Goal: Information Seeking & Learning: Compare options

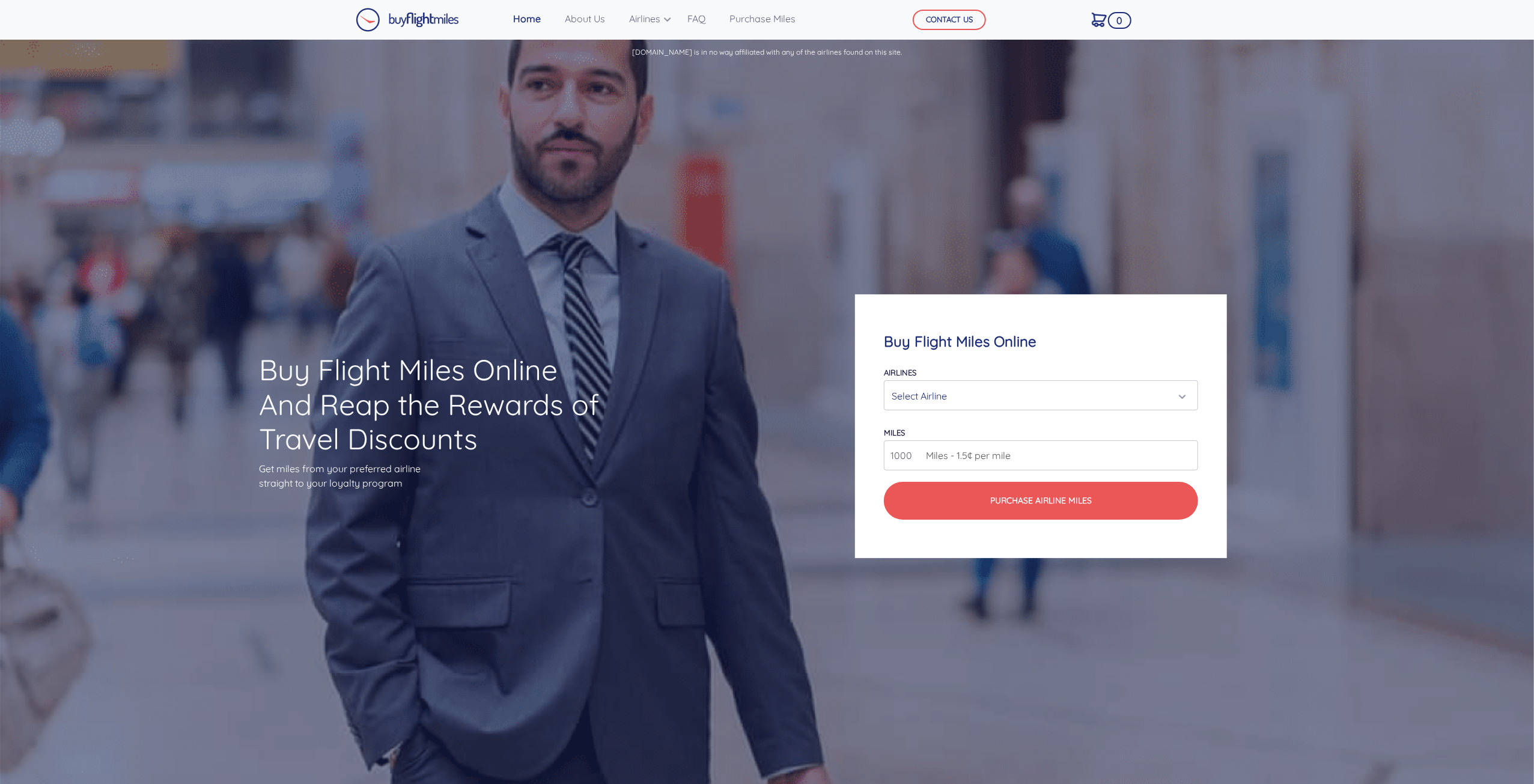
click at [971, 391] on div "Select Airline" at bounding box center [1038, 396] width 292 height 23
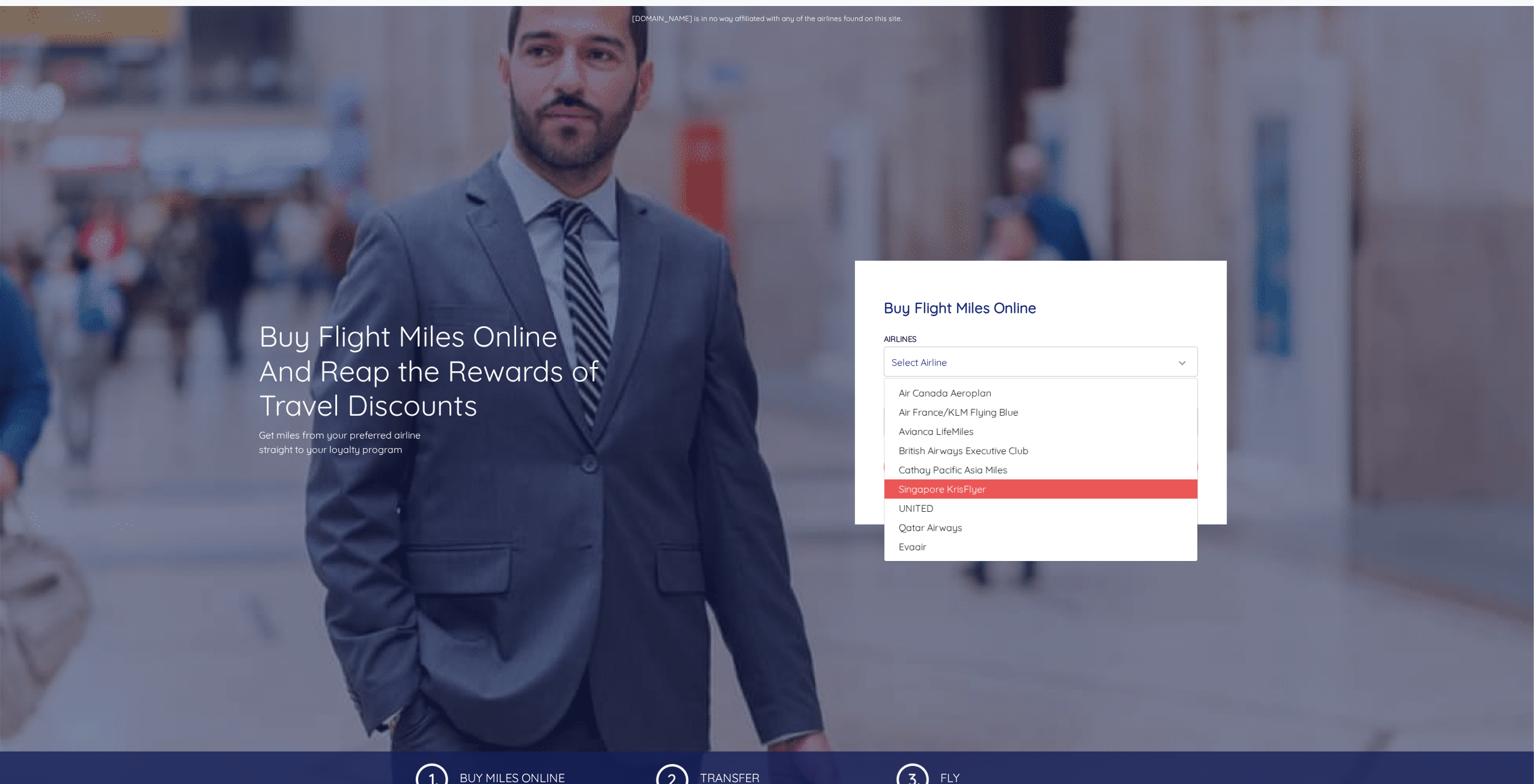
scroll to position [60, 0]
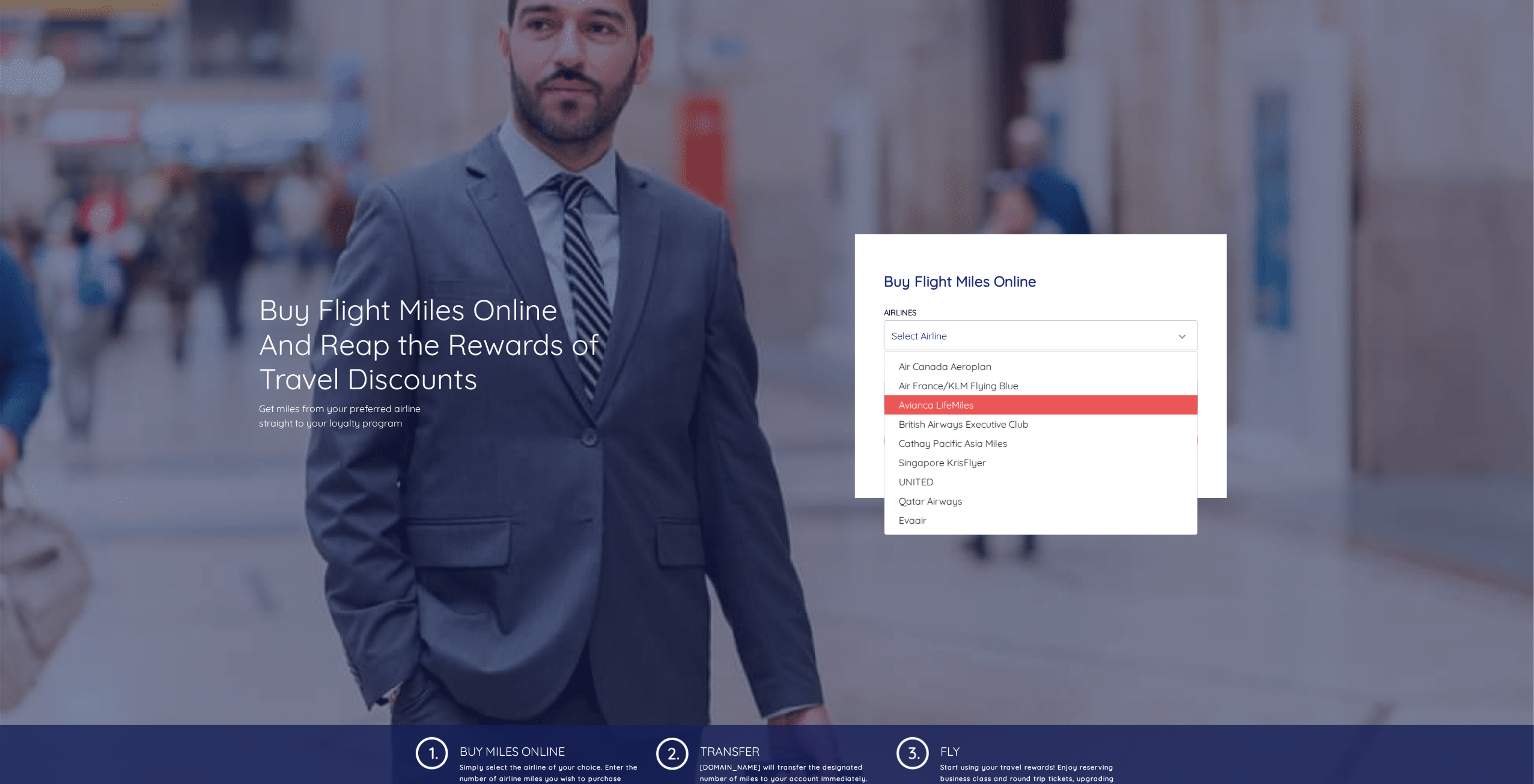
click at [942, 413] on link "Avianca LifeMiles" at bounding box center [1041, 405] width 313 height 19
select select "Avianca LifeMiles"
type input "49000"
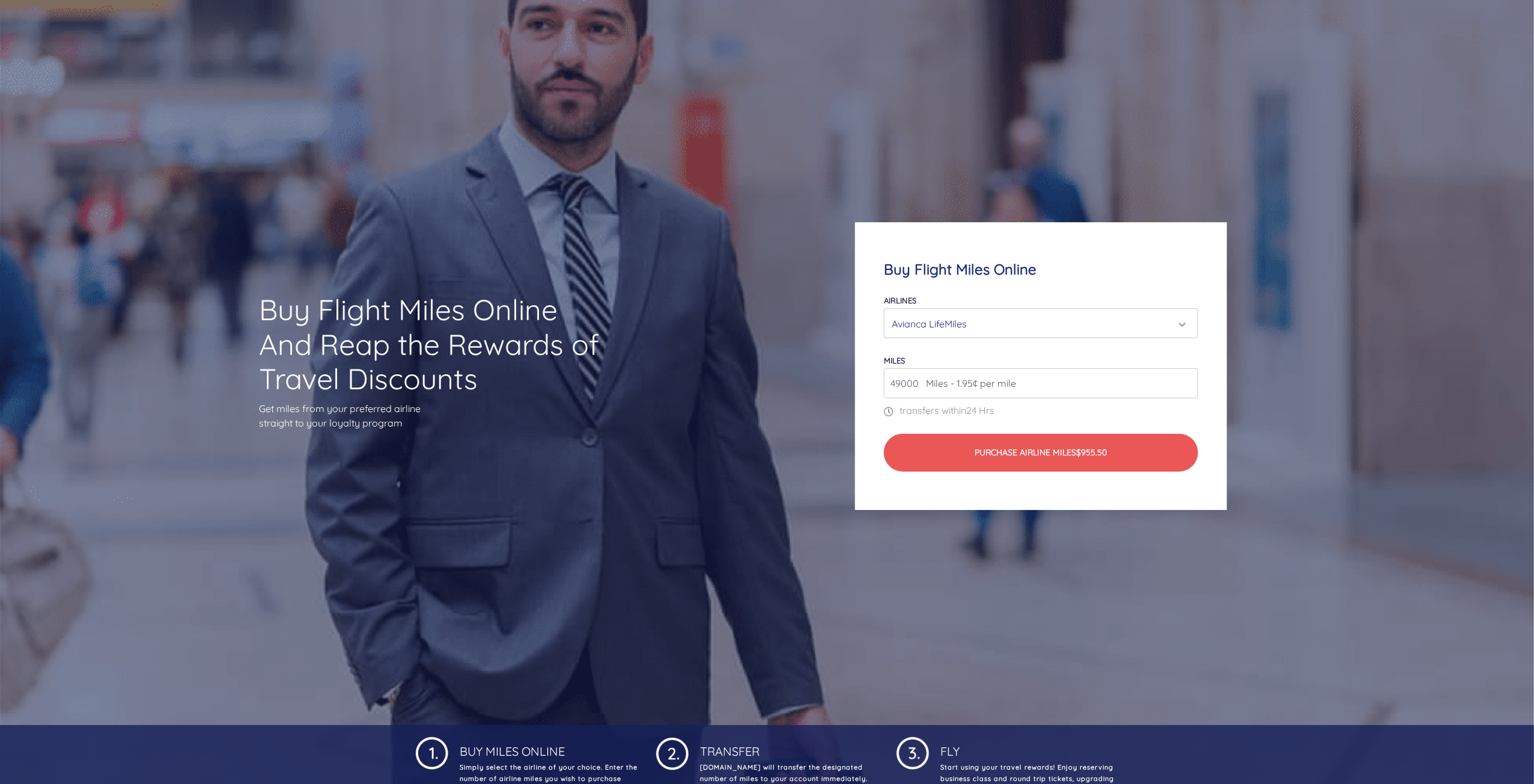
click at [958, 315] on div "Avianca LifeMiles" at bounding box center [1038, 324] width 292 height 23
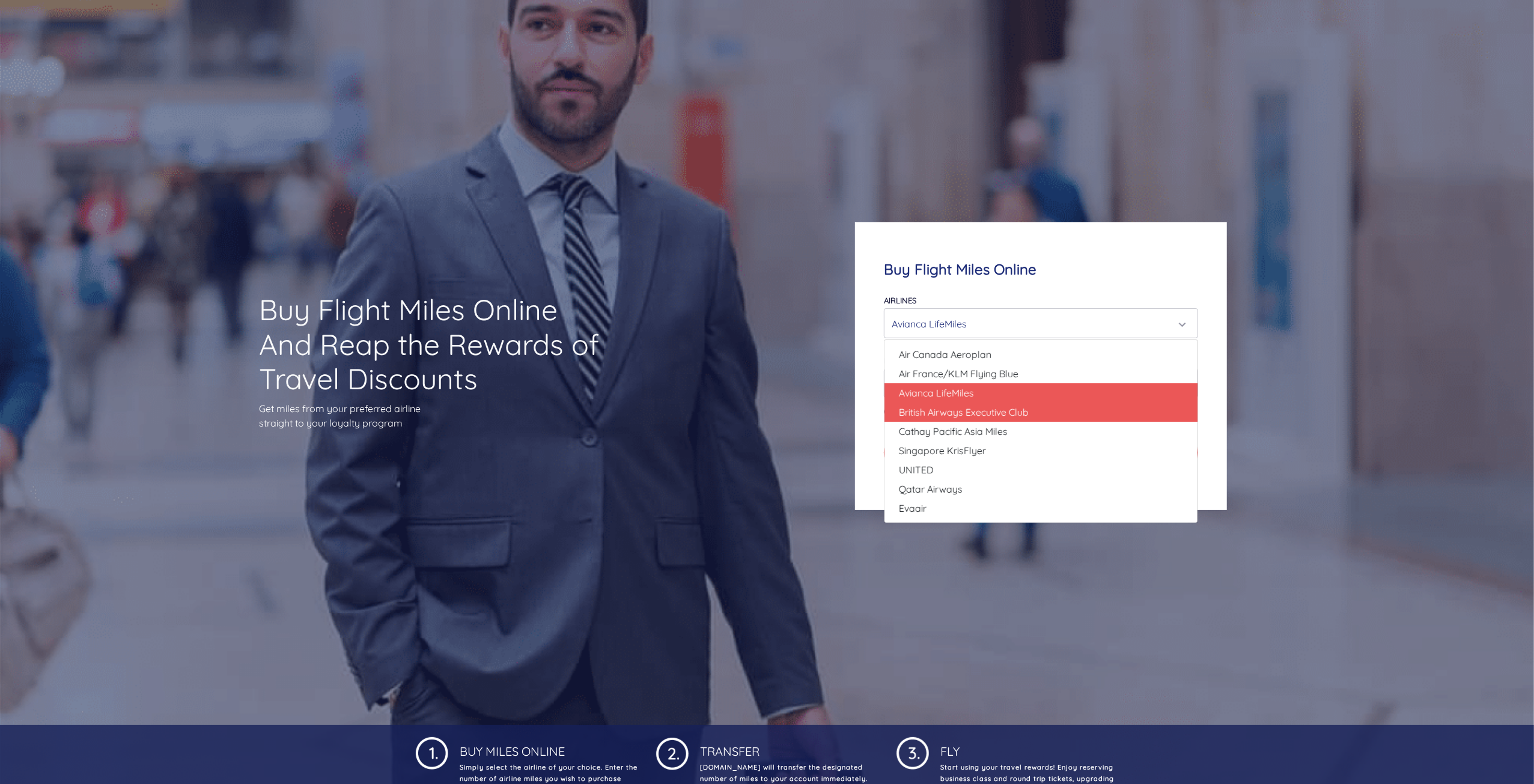
click at [995, 407] on span "British Airways Executive Club" at bounding box center [964, 412] width 130 height 15
select select "British Airways Executive Club"
type input "80000"
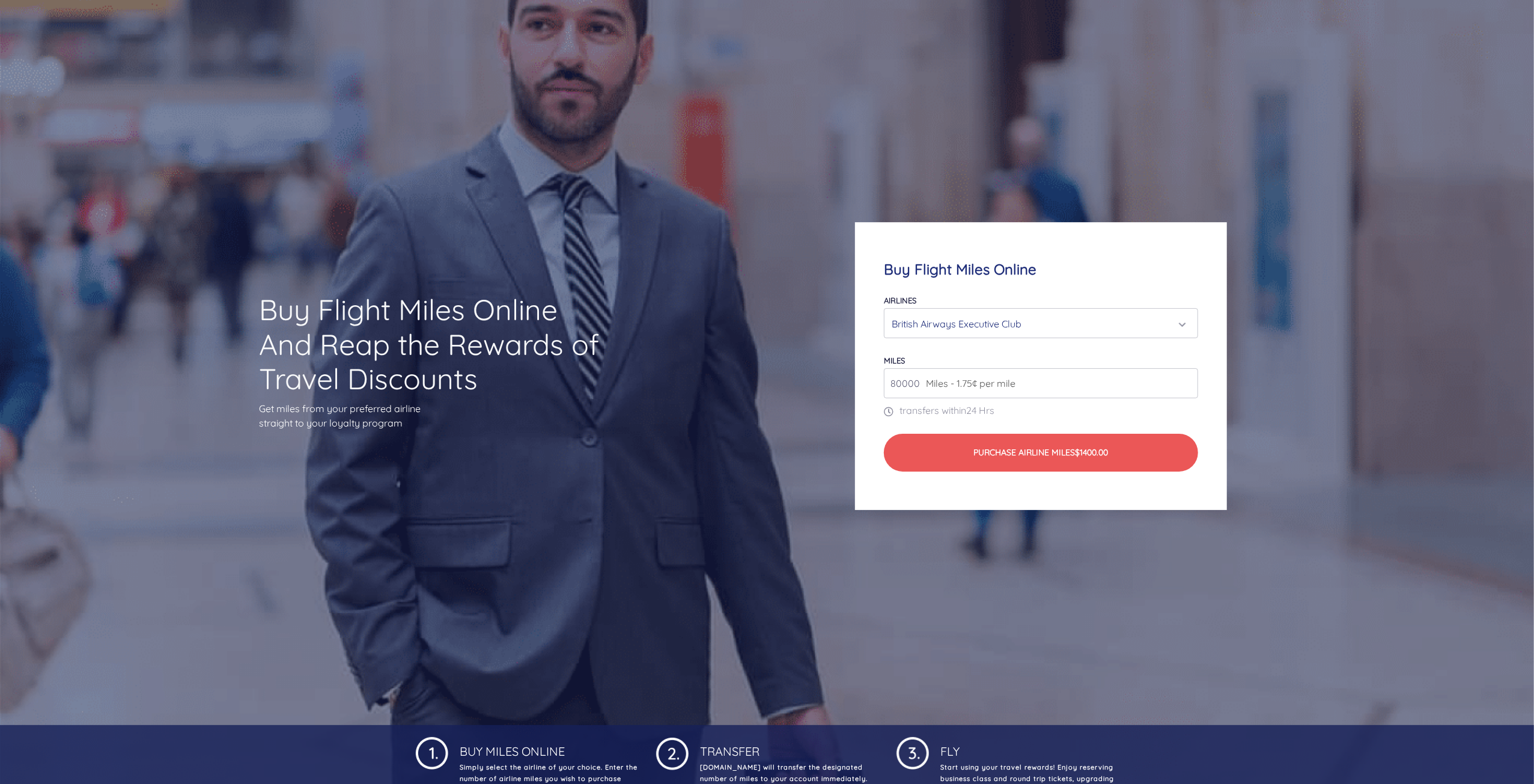
click at [1000, 320] on div "British Airways Executive Club" at bounding box center [1038, 324] width 292 height 23
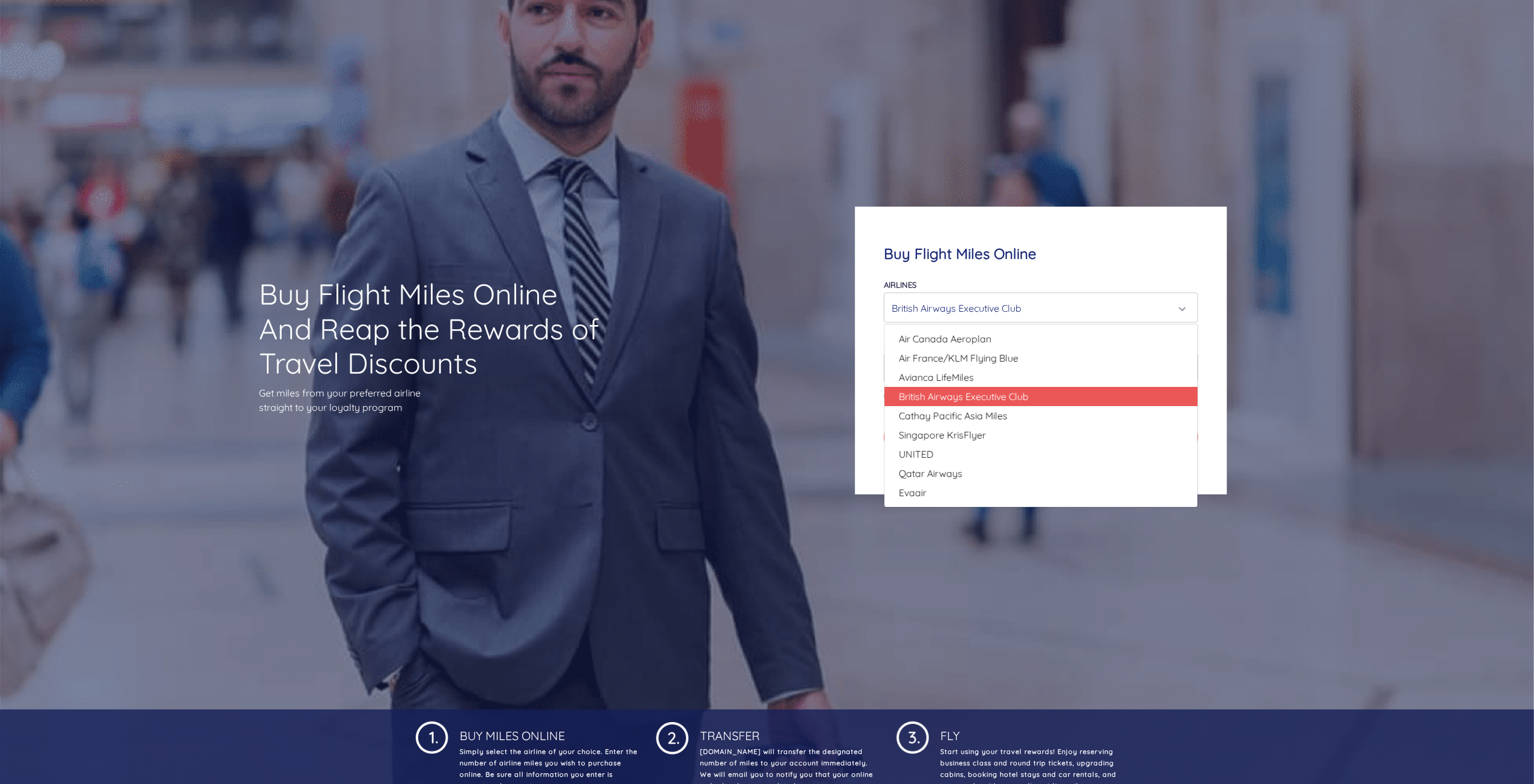
scroll to position [0, 0]
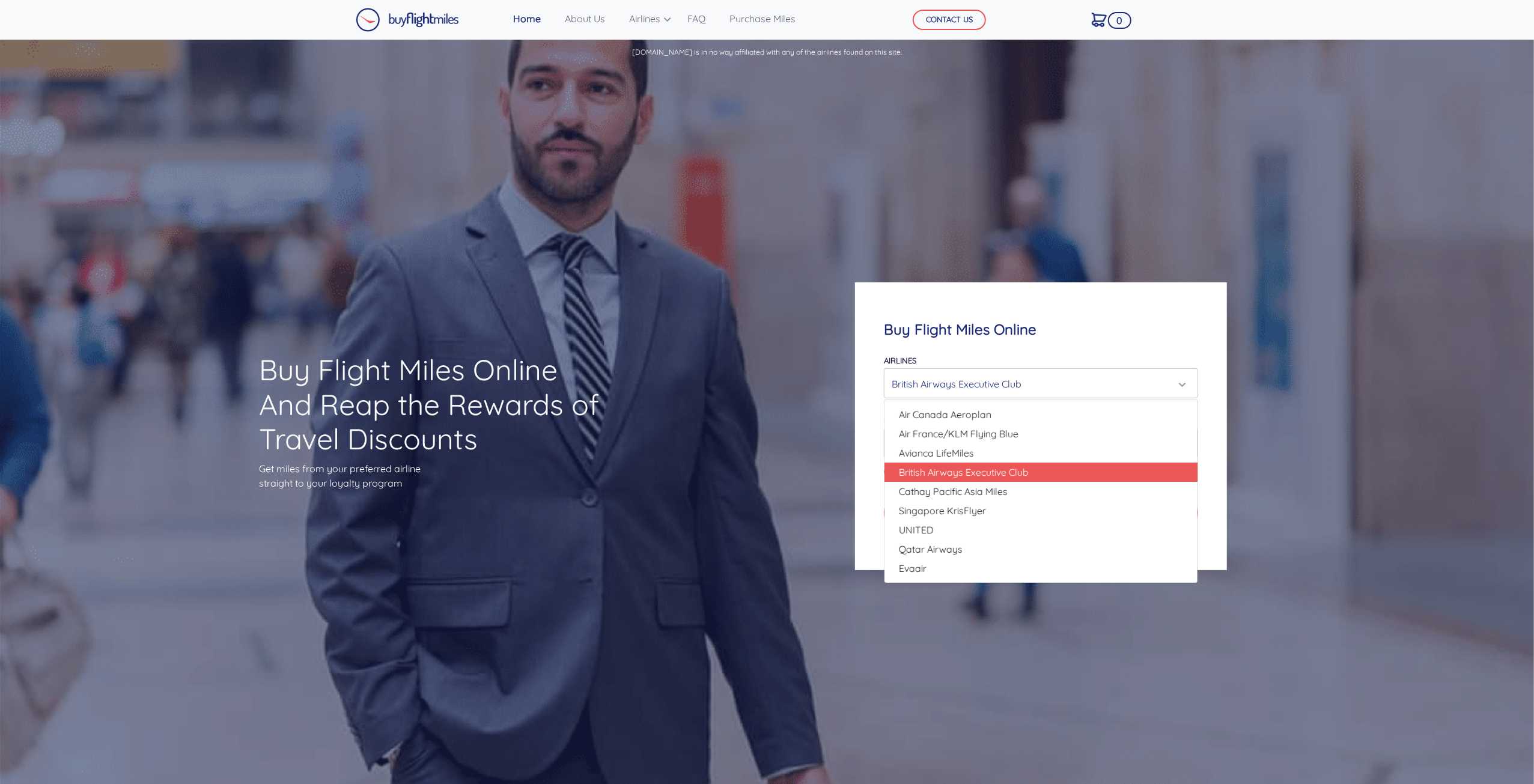
click at [766, 414] on div "Buy Flight Miles Online And Reap the Rewards of Travel Discounts Get miles from…" at bounding box center [767, 426] width 1218 height 718
